Goal: Task Accomplishment & Management: Manage account settings

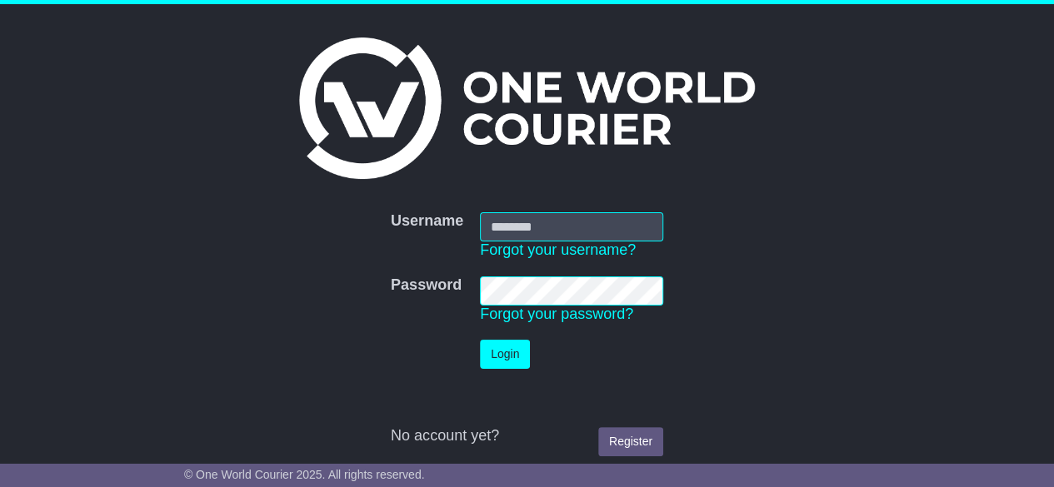
type input "********"
click at [508, 359] on button "Login" at bounding box center [505, 354] width 50 height 29
